Goal: Task Accomplishment & Management: Use online tool/utility

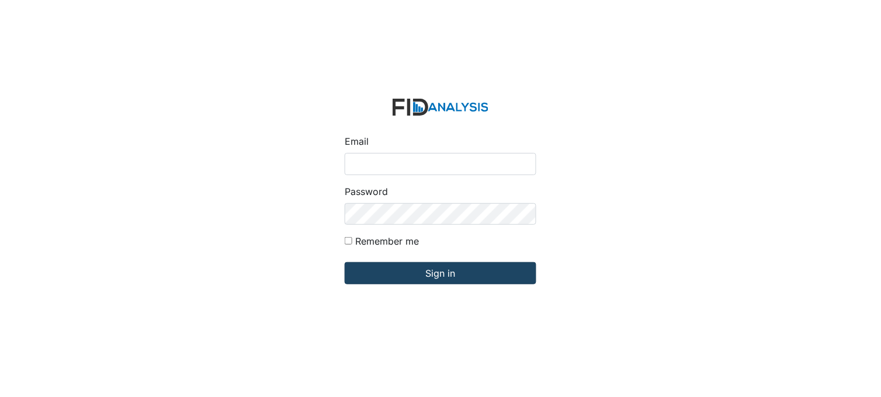
type input "[PERSON_NAME][EMAIL_ADDRESS][DOMAIN_NAME]"
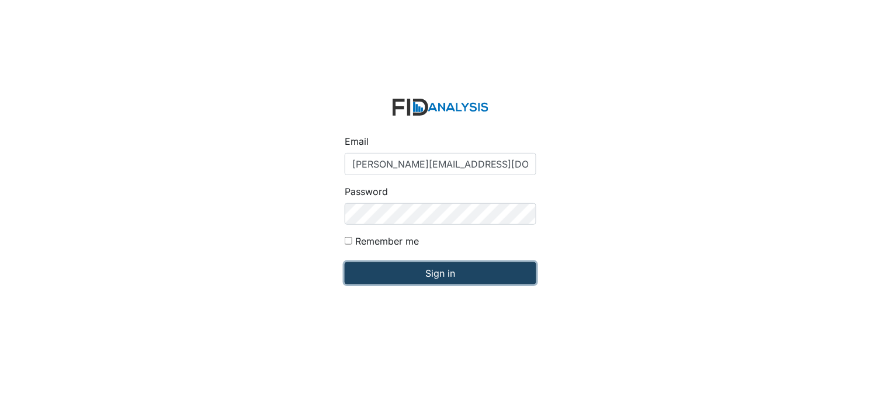
click at [468, 278] on input "Sign in" at bounding box center [441, 273] width 192 height 22
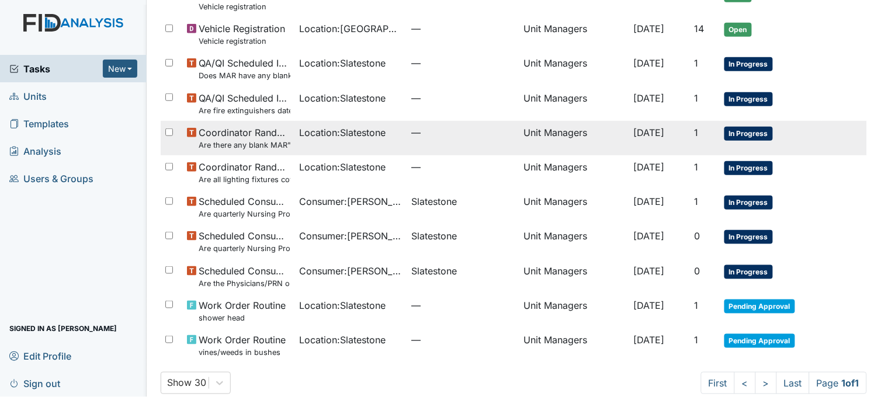
scroll to position [155, 0]
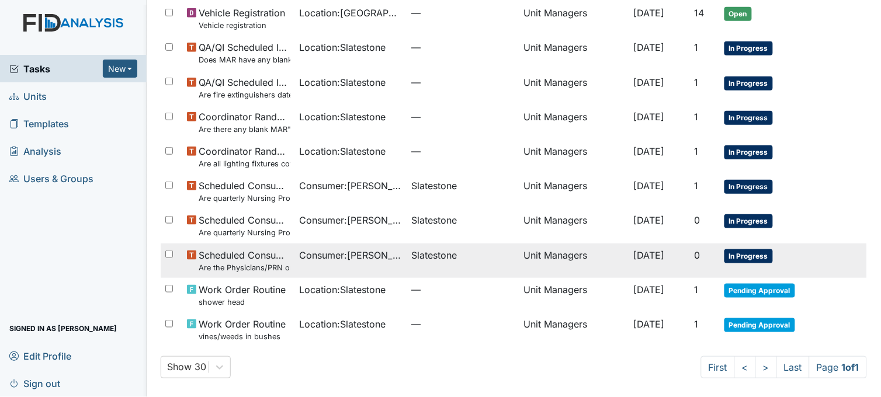
click at [407, 256] on td "Slatestone" at bounding box center [463, 261] width 112 height 34
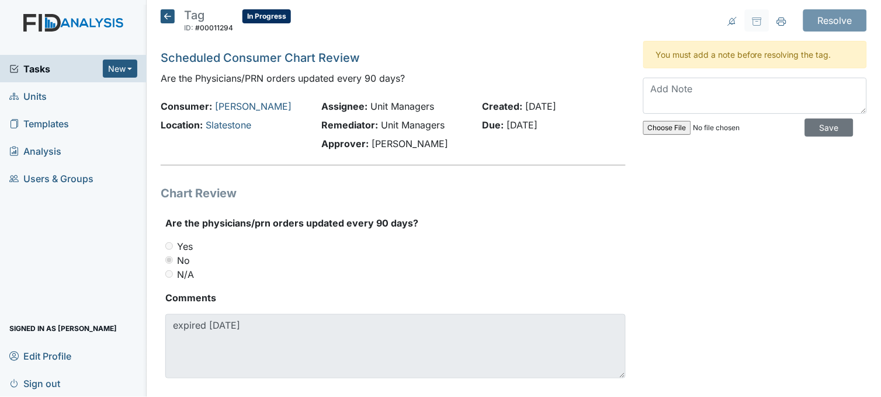
click at [169, 15] on icon at bounding box center [168, 16] width 14 height 14
